Goal: Task Accomplishment & Management: Manage account settings

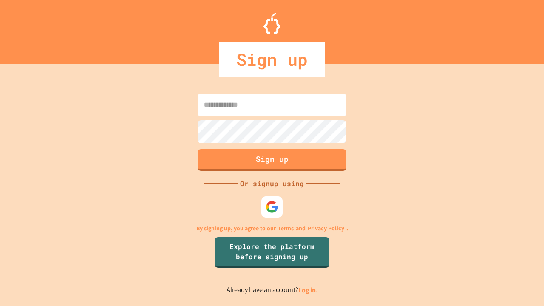
click at [308, 290] on link "Log in." at bounding box center [308, 290] width 20 height 9
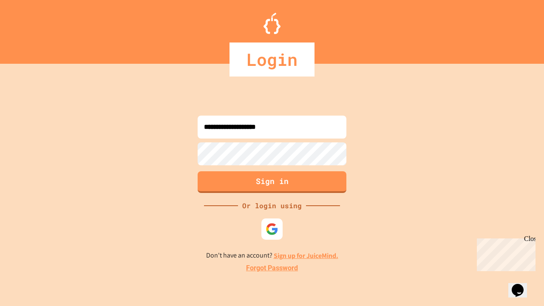
type input "**********"
